Goal: Task Accomplishment & Management: Use online tool/utility

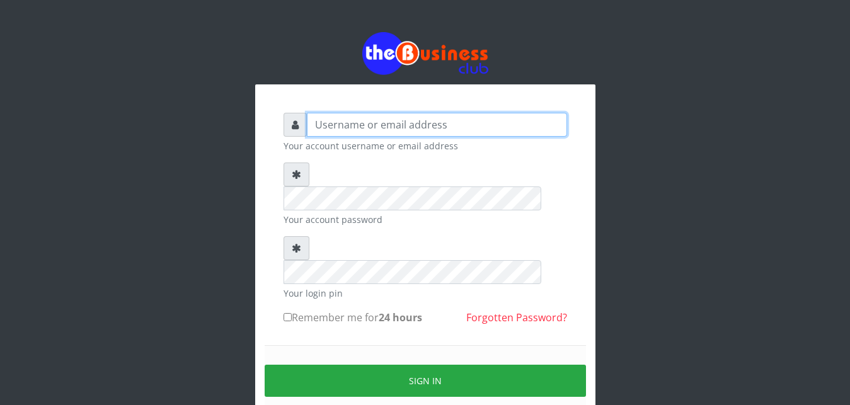
click at [366, 130] on input "text" at bounding box center [437, 125] width 260 height 24
type input "Ifytex"
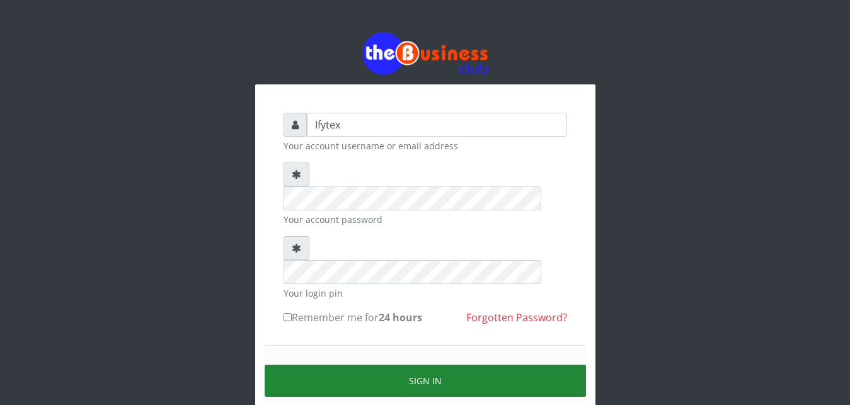
click at [375, 365] on button "Sign in" at bounding box center [425, 381] width 321 height 32
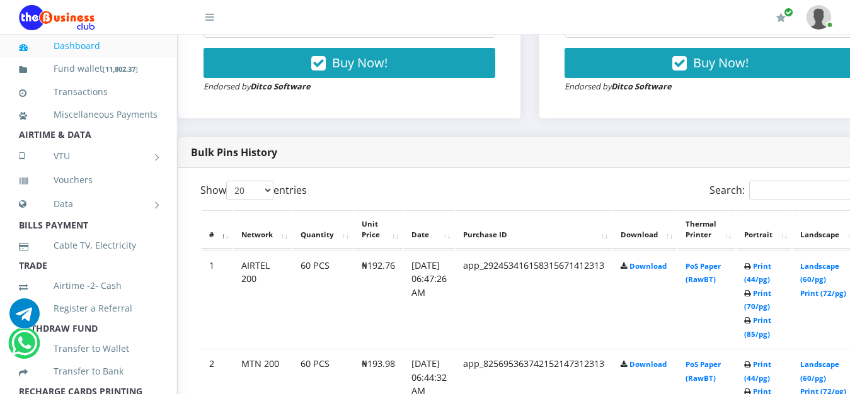
scroll to position [546, 20]
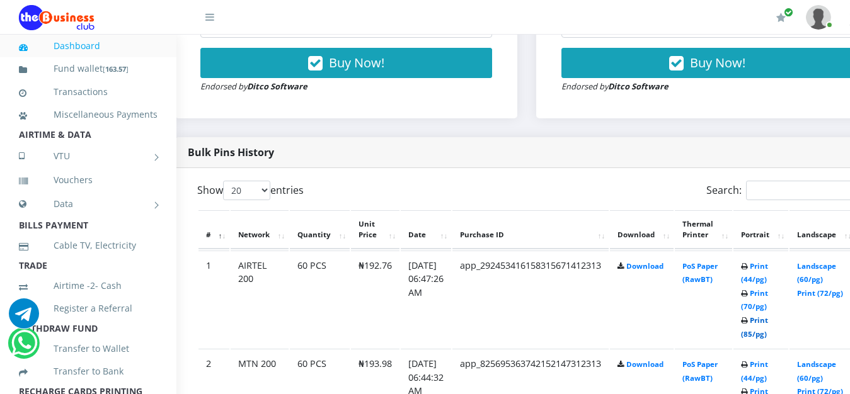
click at [768, 316] on link "Print (85/pg)" at bounding box center [754, 327] width 27 height 23
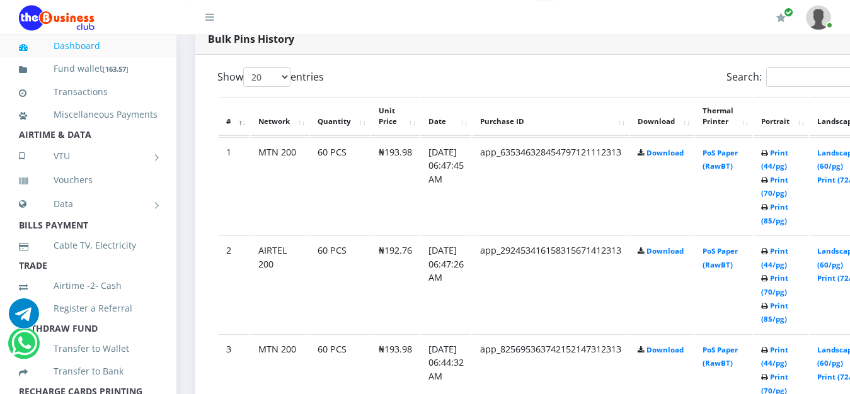
scroll to position [675, 0]
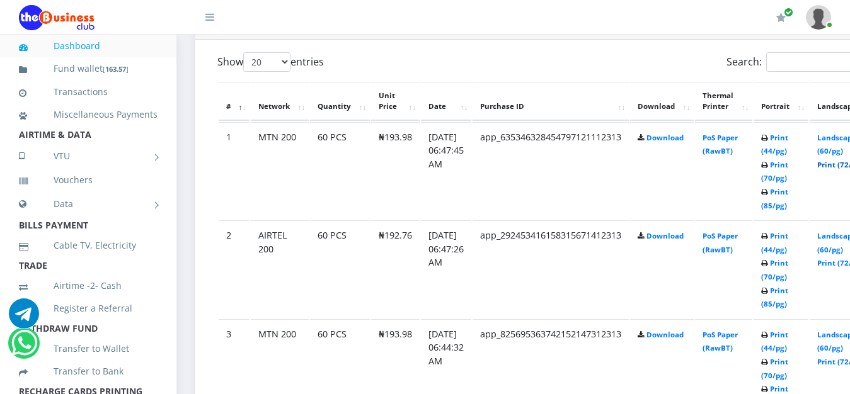
click at [839, 160] on link "Print (72/pg)" at bounding box center [840, 164] width 46 height 9
click at [841, 258] on link "Print (72/pg)" at bounding box center [840, 262] width 46 height 9
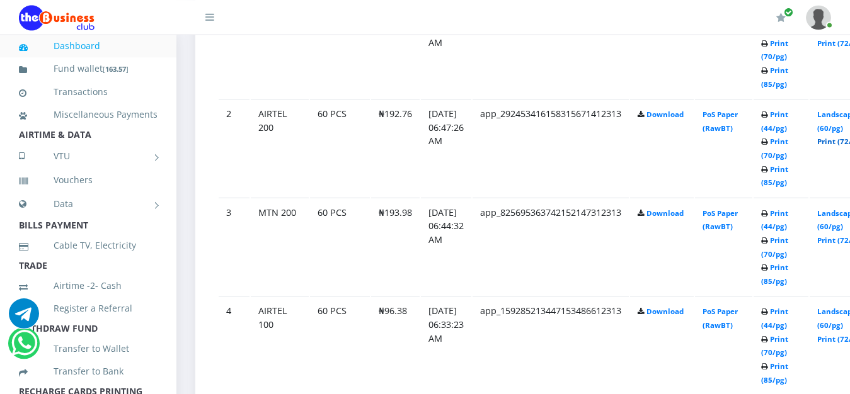
scroll to position [803, 0]
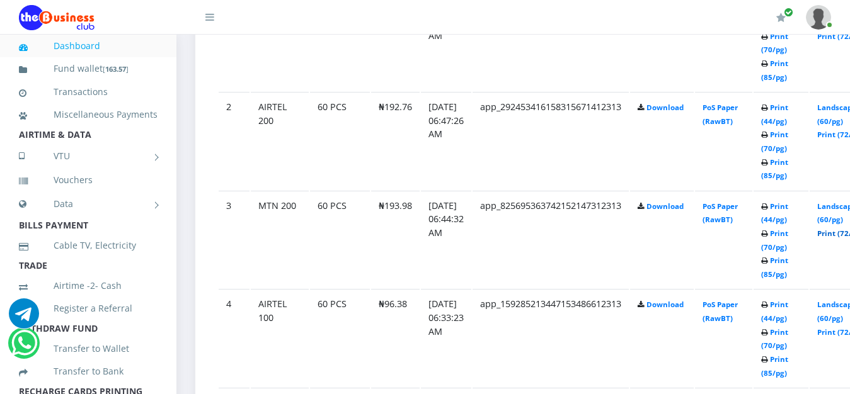
click at [837, 229] on link "Print (72/pg)" at bounding box center [840, 233] width 46 height 9
